Goal: Find specific page/section: Find specific page/section

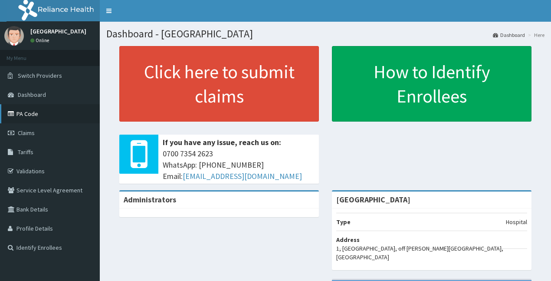
click at [39, 111] on link "PA Code" at bounding box center [50, 113] width 100 height 19
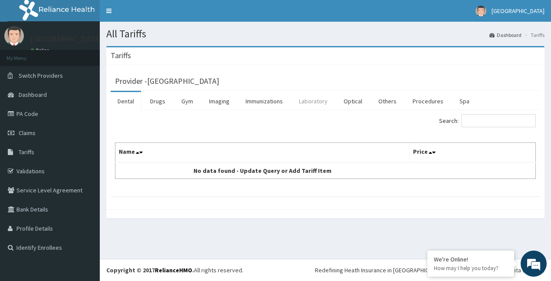
click at [308, 101] on link "Laboratory" at bounding box center [313, 101] width 43 height 18
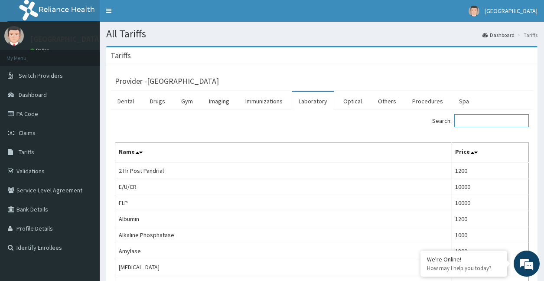
click at [472, 123] on input "Search:" at bounding box center [492, 120] width 75 height 13
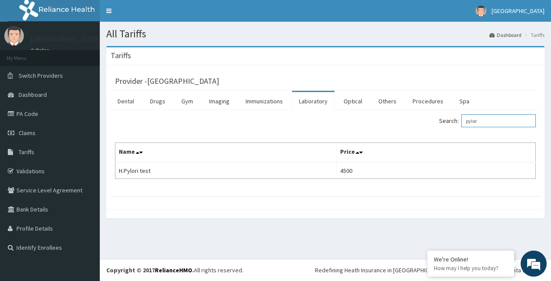
type input "pylor"
